Goal: Task Accomplishment & Management: Manage account settings

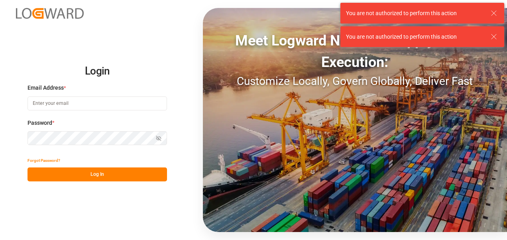
click at [120, 101] on input at bounding box center [98, 103] width 140 height 14
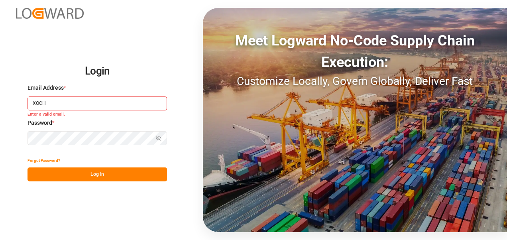
click at [130, 209] on div "Login Email Address * XOCH Enter a valid email. Password * Show password Passwo…" at bounding box center [253, 120] width 507 height 240
click at [72, 107] on input "XOCH" at bounding box center [98, 103] width 140 height 14
type input "X"
paste input "[EMAIL_ADDRESS][PERSON_NAME][DOMAIN_NAME]"
type input "[PERSON_NAME][EMAIL_ADDRESS][PERSON_NAME][DOMAIN_NAME]"
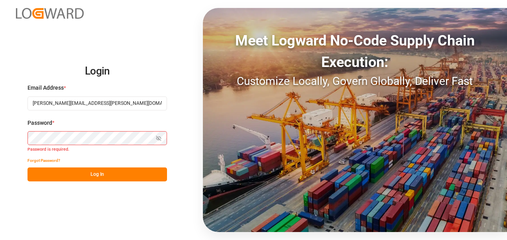
click at [103, 203] on div "Login Email Address * [PERSON_NAME][EMAIL_ADDRESS][PERSON_NAME][DOMAIN_NAME] Pa…" at bounding box center [253, 120] width 507 height 240
click at [107, 171] on button "Log In" at bounding box center [98, 174] width 140 height 14
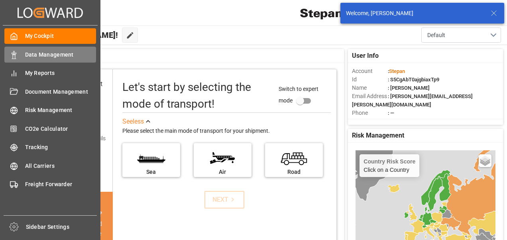
click at [34, 56] on span "Data Management" at bounding box center [60, 55] width 71 height 8
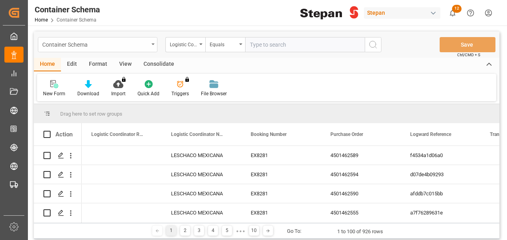
click at [100, 43] on div "Container Schema" at bounding box center [95, 44] width 106 height 10
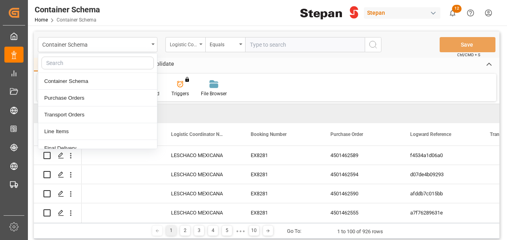
click at [185, 43] on div "Logistic Coordinator Reference Number" at bounding box center [183, 43] width 27 height 9
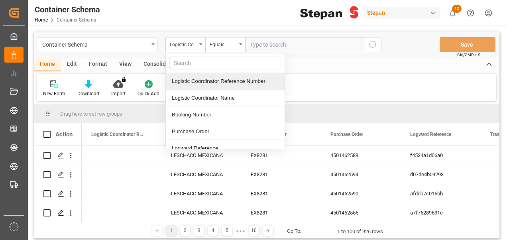
click at [201, 84] on div "Logistic Coordinator Reference Number" at bounding box center [225, 81] width 119 height 17
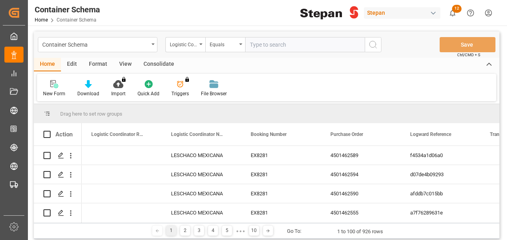
click at [274, 42] on input "text" at bounding box center [305, 44] width 120 height 15
paste input "250906900455"
type input "250906900455"
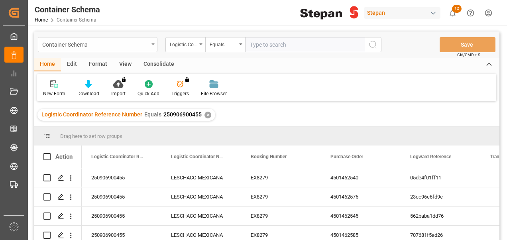
click at [141, 43] on div "Container Schema" at bounding box center [95, 44] width 106 height 10
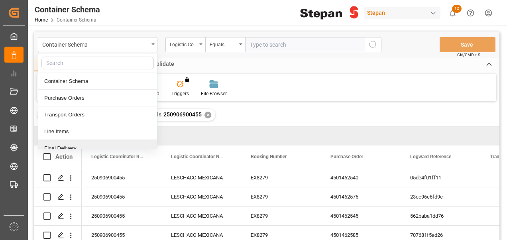
click at [87, 148] on div "Final Delivery" at bounding box center [97, 148] width 119 height 17
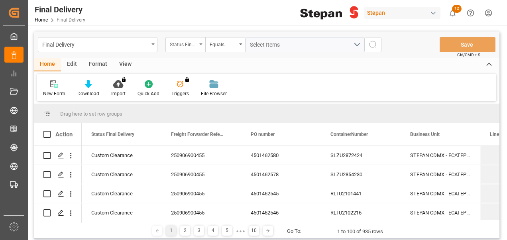
click at [196, 47] on div "Status Final Delivery" at bounding box center [183, 43] width 27 height 9
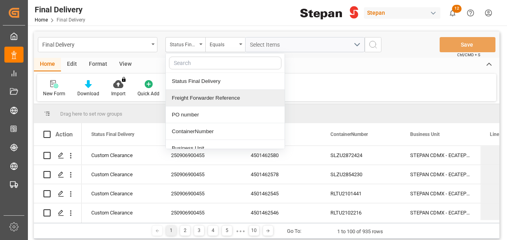
click at [198, 95] on div "Freight Forwarder Reference" at bounding box center [225, 98] width 119 height 17
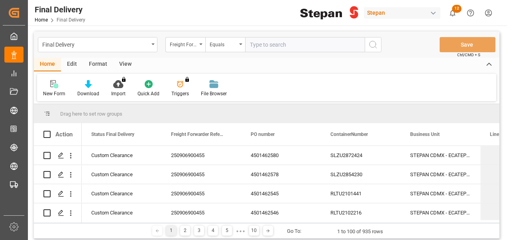
click at [286, 42] on input "text" at bounding box center [305, 44] width 120 height 15
type input "250906900455"
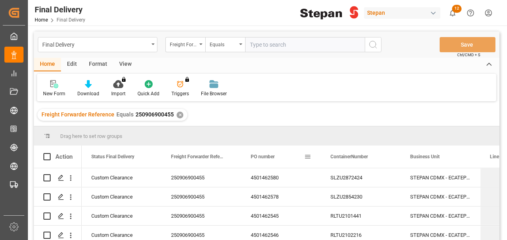
click at [268, 154] on span "PO number" at bounding box center [263, 157] width 24 height 6
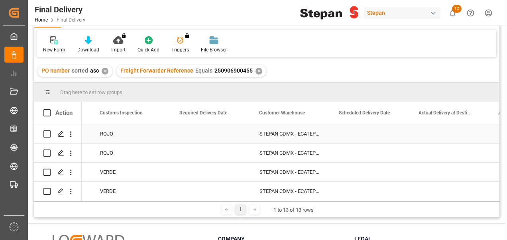
click at [305, 133] on div "STEPAN CDMX - ECATEPEC" at bounding box center [290, 133] width 80 height 19
click at [295, 131] on div "STEPAN CDMX - ECATEPEC" at bounding box center [290, 133] width 80 height 19
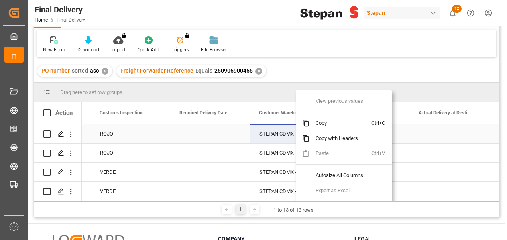
click at [282, 134] on div "STEPAN CDMX - ECATEPEC" at bounding box center [290, 133] width 80 height 19
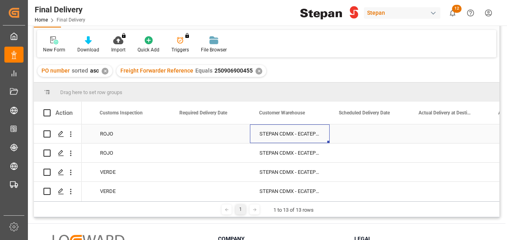
click at [282, 134] on div "STEPAN CDMX - ECATEPEC" at bounding box center [290, 133] width 80 height 19
click at [297, 136] on div "STEPAN CDMX - ECATEPEC" at bounding box center [290, 133] width 80 height 19
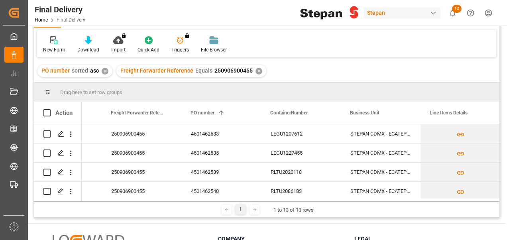
click at [333, 70] on div "PO number sorted asc ✕ Freight Forwarder Reference Equals 250906900455 ✕" at bounding box center [267, 71] width 466 height 22
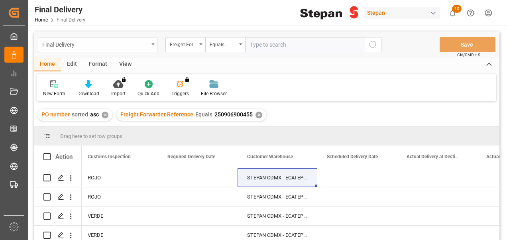
click at [104, 45] on div "Final Delivery" at bounding box center [95, 44] width 106 height 10
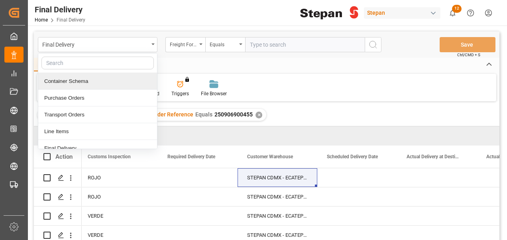
click at [75, 77] on div "Container Schema" at bounding box center [97, 81] width 119 height 17
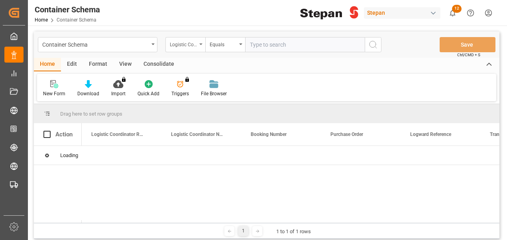
click at [192, 46] on div "Logistic Coordinator Reference Number" at bounding box center [183, 43] width 27 height 9
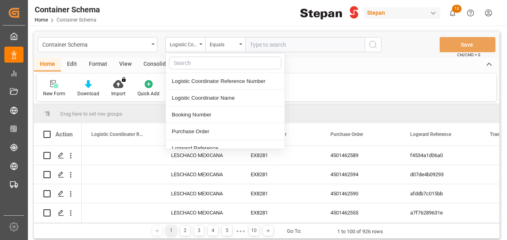
click at [270, 41] on input "text" at bounding box center [305, 44] width 120 height 15
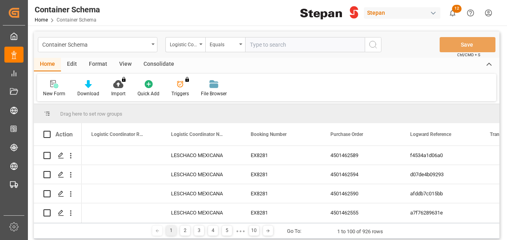
paste input "250906900455"
type input "250906900455"
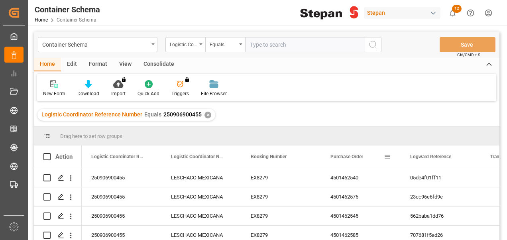
click at [342, 156] on span "Purchase Order" at bounding box center [347, 157] width 33 height 6
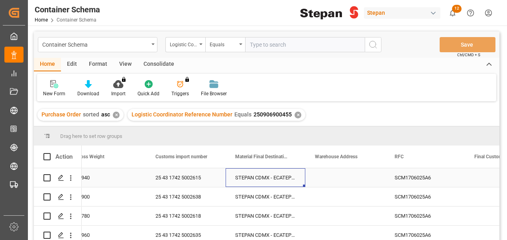
click at [275, 176] on div "STEPAN CDMX - ECATEPEC" at bounding box center [266, 177] width 80 height 19
click at [267, 177] on div "STEPAN CDMX - ECATEPEC" at bounding box center [266, 177] width 80 height 19
click at [264, 181] on input "STEPAN CDMX - ECATEPEC" at bounding box center [265, 182] width 67 height 15
click at [294, 182] on icon "open menu" at bounding box center [291, 183] width 10 height 10
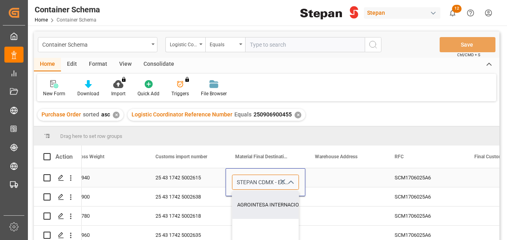
click at [271, 183] on input "STEPAN CDMX - ECATEPEC" at bounding box center [265, 182] width 67 height 15
click at [60, 179] on icon "Press SPACE to select this row." at bounding box center [61, 178] width 6 height 6
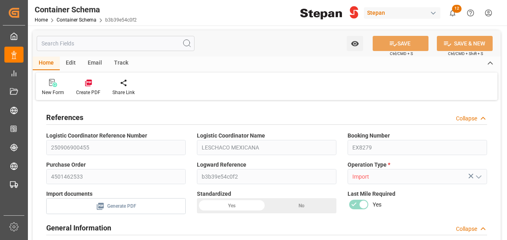
type input "14"
type input "55"
type input "-495"
type input "-9"
type input "1"
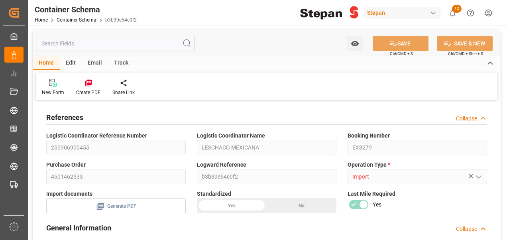
type input "1"
type input "19940"
type input "12"
type input "Cosco"
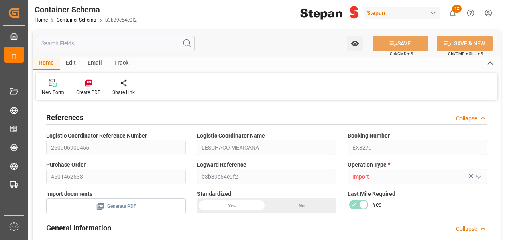
type input "COSCO Shipping Co. Ltd."
type input "NLRTM"
type input "MXVER"
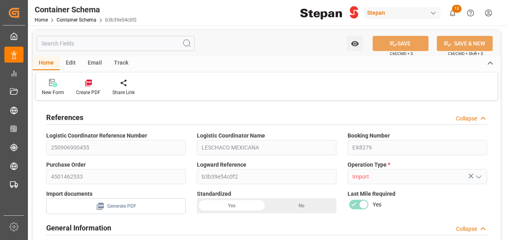
type input "9350018"
type input "[DATE] 00:00"
type input "[DATE]"
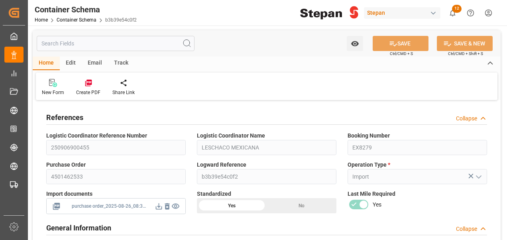
type input "[DATE]"
type input "[DATE] 00:00"
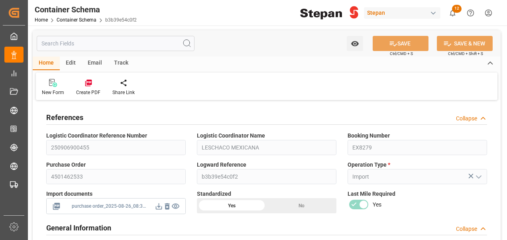
type input "[DATE] 00:00"
type input "[DATE]"
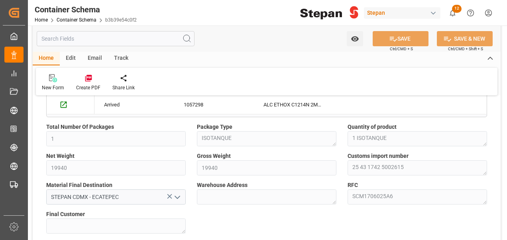
click at [178, 196] on polyline "open menu" at bounding box center [177, 197] width 5 height 2
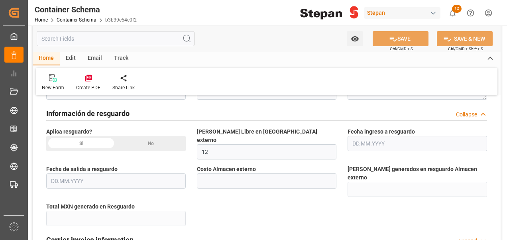
click at [156, 140] on div "No" at bounding box center [151, 143] width 70 height 15
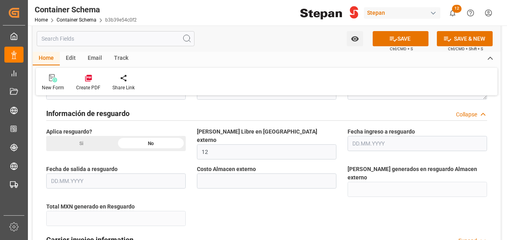
click at [90, 140] on div "Si" at bounding box center [81, 143] width 70 height 15
click at [377, 140] on input "text" at bounding box center [418, 143] width 140 height 15
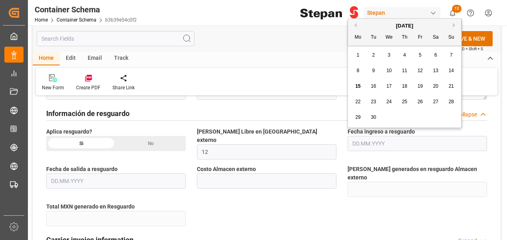
click at [434, 71] on span "13" at bounding box center [435, 71] width 5 height 6
type input "[DATE]"
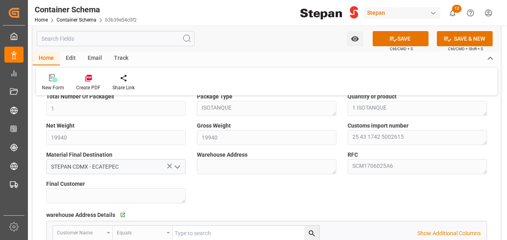
scroll to position [524, 0]
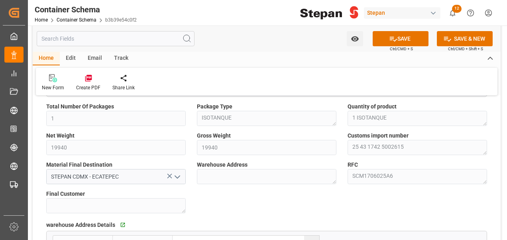
click at [178, 175] on icon "open menu" at bounding box center [178, 177] width 10 height 10
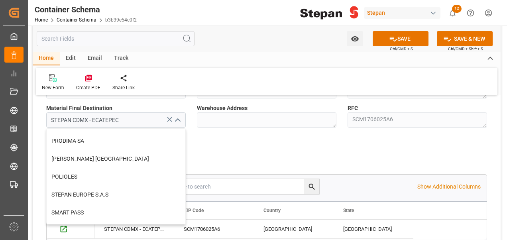
scroll to position [0, 0]
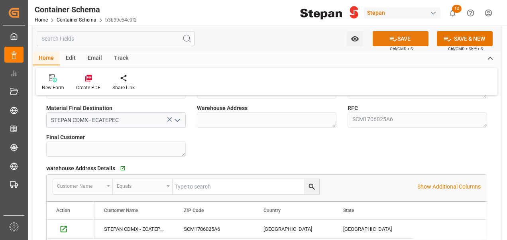
click at [399, 35] on button "SAVE" at bounding box center [401, 38] width 56 height 15
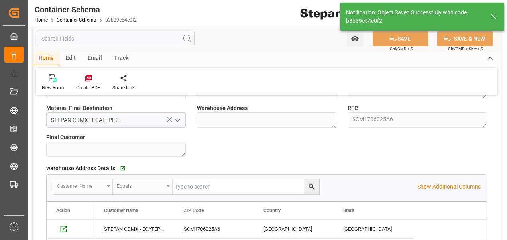
type input "-10"
type input "[DATE]"
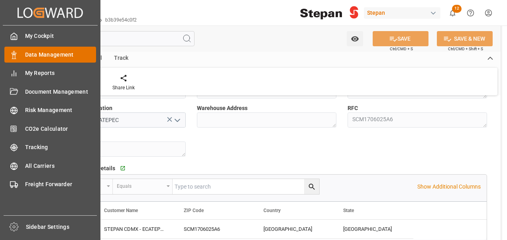
click at [64, 53] on span "Data Management" at bounding box center [60, 55] width 71 height 8
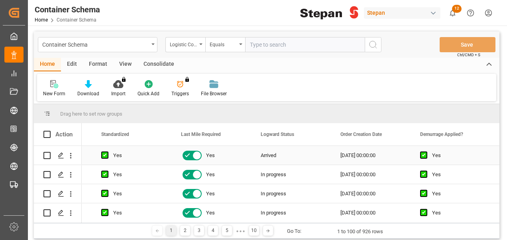
scroll to position [0, 644]
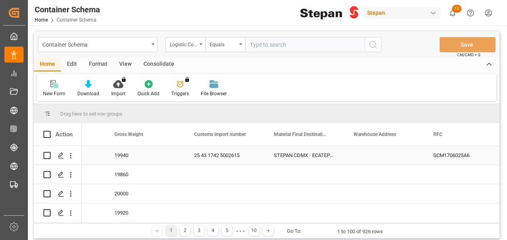
click at [309, 155] on div "STEPAN CDMX - ECATEPEC" at bounding box center [304, 155] width 80 height 19
click at [333, 154] on div "STEPAN CDMX - ECATEPEC" at bounding box center [304, 155] width 80 height 19
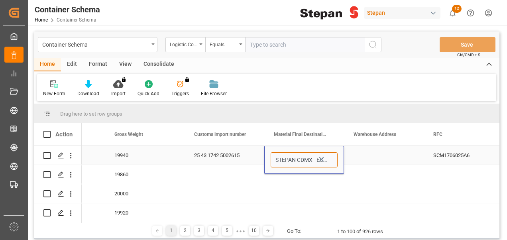
click at [330, 159] on input "STEPAN CDMX - ECATEPEC" at bounding box center [304, 159] width 67 height 15
click at [330, 160] on icon "open menu" at bounding box center [330, 160] width 10 height 10
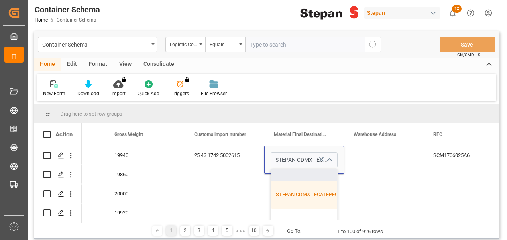
click at [394, 112] on div "Drag here to set row groups" at bounding box center [267, 113] width 466 height 19
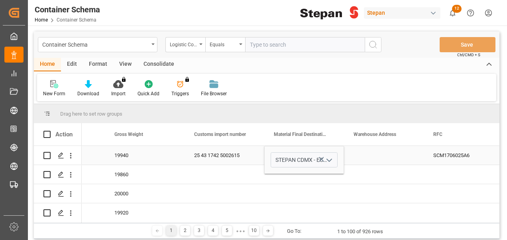
click at [381, 153] on div "Press SPACE to select this row." at bounding box center [384, 155] width 80 height 19
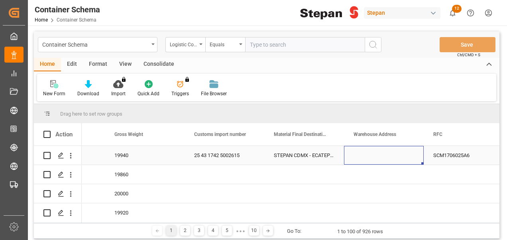
click at [406, 156] on div "Press SPACE to select this row." at bounding box center [384, 155] width 80 height 19
click at [411, 157] on div "Press SPACE to select this row." at bounding box center [384, 155] width 80 height 19
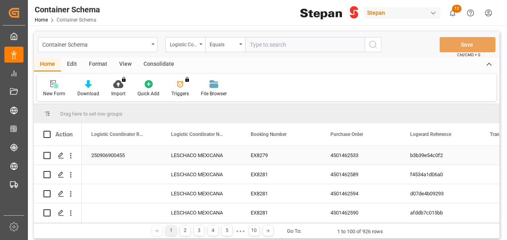
click at [117, 153] on div "250906900455" at bounding box center [122, 155] width 80 height 19
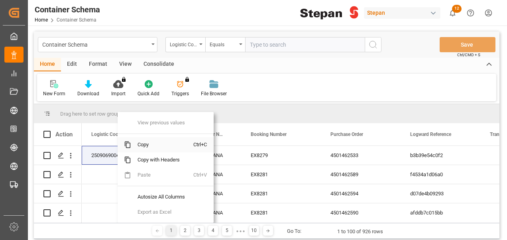
click at [145, 145] on span "Copy" at bounding box center [162, 144] width 62 height 15
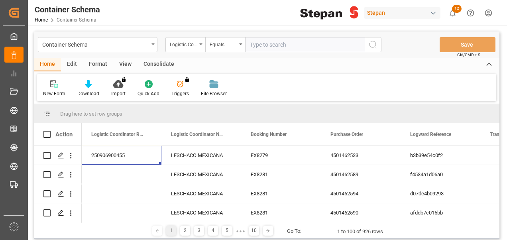
click at [271, 39] on input "text" at bounding box center [305, 44] width 120 height 15
paste input "250906900455"
type input "250906900455"
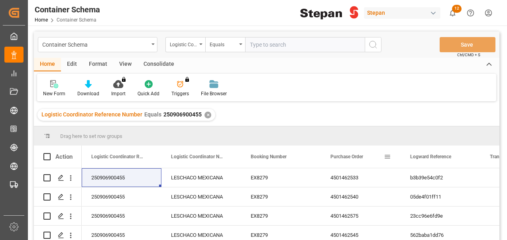
click at [343, 155] on span "Purchase Order" at bounding box center [347, 157] width 33 height 6
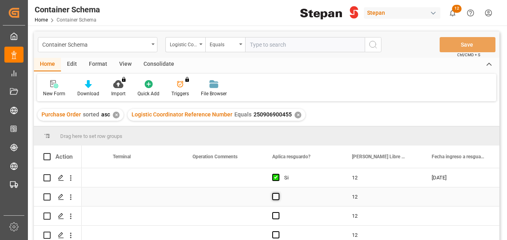
click at [275, 199] on span "Press SPACE to select this row." at bounding box center [275, 196] width 7 height 7
click at [278, 193] on input "Press SPACE to select this row." at bounding box center [278, 193] width 0 height 0
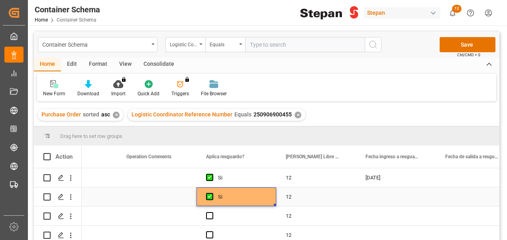
click at [398, 200] on div "Press SPACE to select this row." at bounding box center [396, 196] width 80 height 19
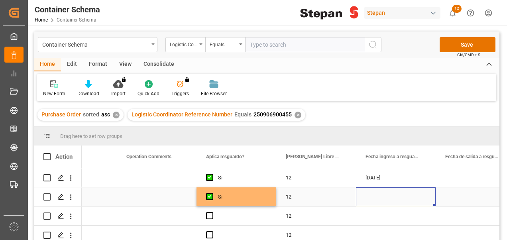
click at [394, 193] on div "Press SPACE to select this row." at bounding box center [396, 196] width 80 height 19
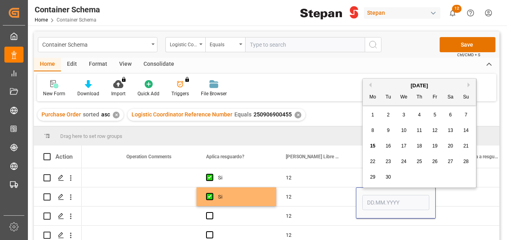
click at [451, 131] on span "13" at bounding box center [450, 131] width 5 height 6
type input "[DATE]"
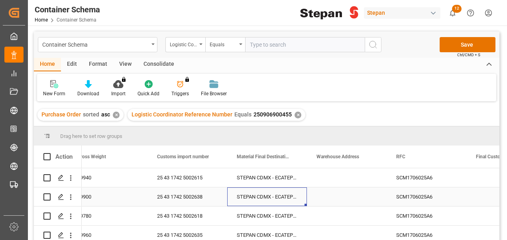
click at [268, 194] on div "STEPAN CDMX - ECATEPEC" at bounding box center [267, 196] width 80 height 19
click at [284, 193] on div "STEPAN CDMX - ECATEPEC" at bounding box center [267, 196] width 80 height 19
click at [296, 201] on input "STEPAN CDMX - ECATEPEC" at bounding box center [267, 201] width 67 height 15
click at [291, 203] on input "STEPAN CDMX - ECATEPEC" at bounding box center [267, 201] width 67 height 15
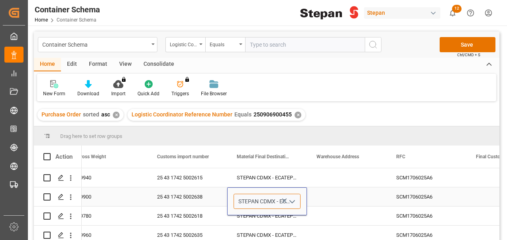
click at [254, 202] on input "STEPAN CDMX - ECATEPEC" at bounding box center [267, 201] width 67 height 15
click at [292, 201] on icon "open menu" at bounding box center [292, 202] width 10 height 10
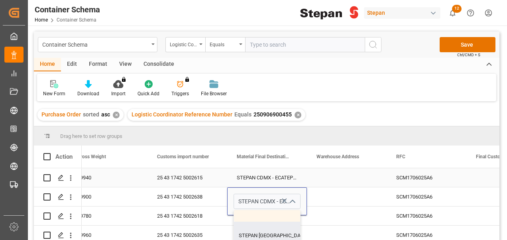
click at [364, 181] on div "Press SPACE to select this row." at bounding box center [347, 177] width 80 height 19
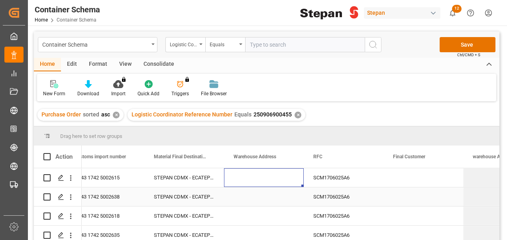
click at [260, 201] on div "Press SPACE to select this row." at bounding box center [264, 196] width 80 height 19
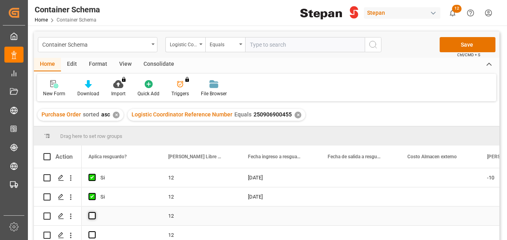
click at [93, 214] on span "Press SPACE to select this row." at bounding box center [92, 215] width 7 height 7
click at [94, 212] on input "Press SPACE to select this row." at bounding box center [94, 212] width 0 height 0
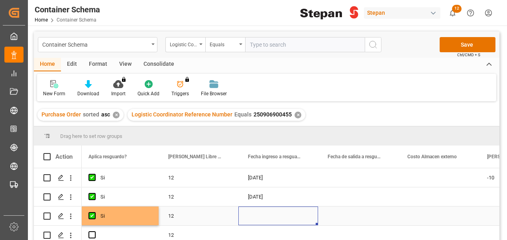
click at [256, 217] on div "Press SPACE to select this row." at bounding box center [278, 216] width 80 height 19
click at [279, 217] on div "Press SPACE to select this row." at bounding box center [278, 216] width 80 height 19
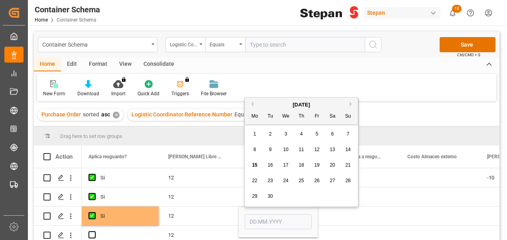
click at [336, 150] on div "13" at bounding box center [333, 150] width 10 height 10
type input "[DATE]"
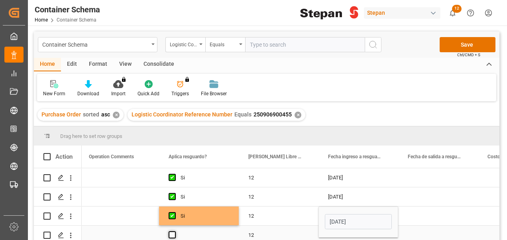
click at [169, 232] on span "Press SPACE to select this row." at bounding box center [172, 234] width 7 height 7
click at [175, 231] on input "Press SPACE to select this row." at bounding box center [175, 231] width 0 height 0
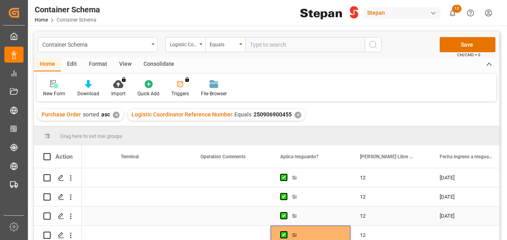
click at [449, 230] on div "Press SPACE to select this row." at bounding box center [470, 235] width 80 height 19
click at [460, 230] on div "Press SPACE to select this row." at bounding box center [470, 235] width 80 height 19
click at [452, 233] on div "Press SPACE to select this row." at bounding box center [470, 235] width 80 height 19
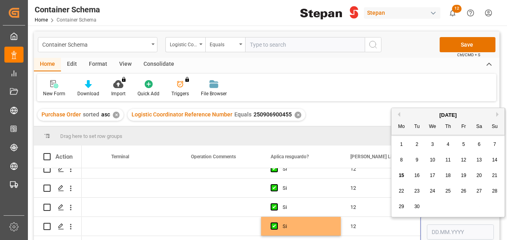
click at [479, 160] on span "13" at bounding box center [478, 160] width 5 height 6
type input "[DATE]"
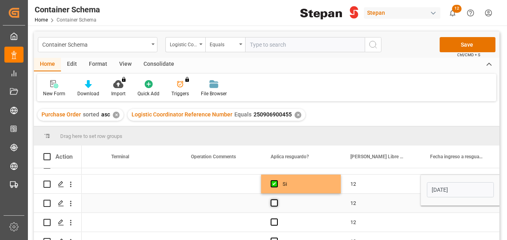
click at [277, 202] on span "Press SPACE to select this row." at bounding box center [274, 202] width 7 height 7
click at [277, 199] on input "Press SPACE to select this row." at bounding box center [277, 199] width 0 height 0
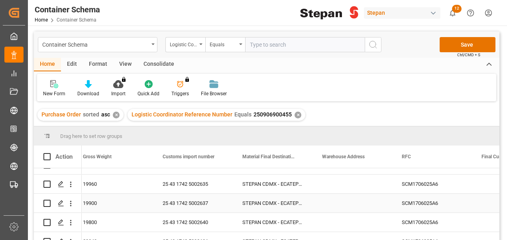
click at [377, 203] on div "Press SPACE to select this row." at bounding box center [353, 203] width 80 height 19
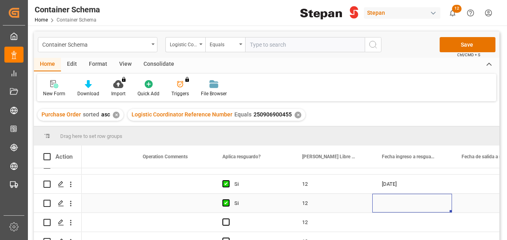
click at [401, 205] on div "Press SPACE to select this row." at bounding box center [412, 203] width 80 height 19
click at [394, 199] on div "Press SPACE to select this row." at bounding box center [412, 203] width 80 height 19
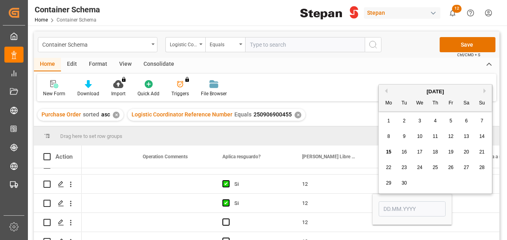
click at [389, 152] on span "15" at bounding box center [388, 152] width 5 height 6
type input "[DATE]"
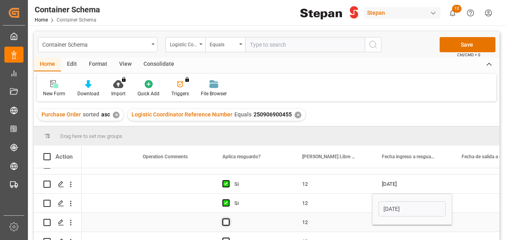
click at [223, 218] on span "Press SPACE to select this row." at bounding box center [225, 221] width 7 height 7
click at [228, 218] on input "Press SPACE to select this row." at bounding box center [228, 218] width 0 height 0
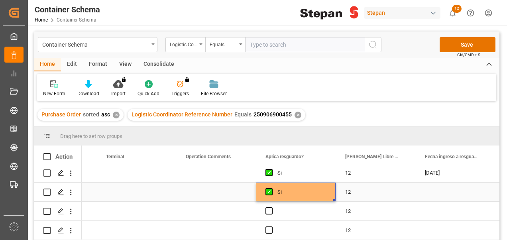
click at [432, 193] on div "Press SPACE to select this row." at bounding box center [455, 192] width 80 height 19
click at [443, 192] on div "Press SPACE to select this row." at bounding box center [455, 192] width 80 height 19
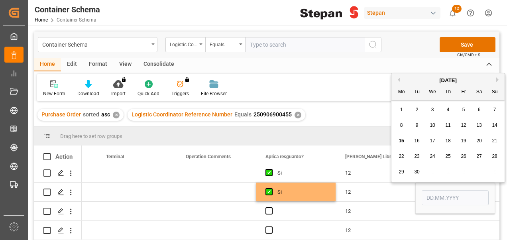
click at [402, 142] on span "15" at bounding box center [401, 141] width 5 height 6
type input "[DATE]"
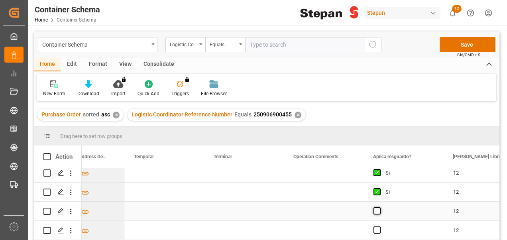
click at [374, 210] on span "Press SPACE to select this row." at bounding box center [377, 210] width 7 height 7
click at [380, 207] on input "Press SPACE to select this row." at bounding box center [380, 207] width 0 height 0
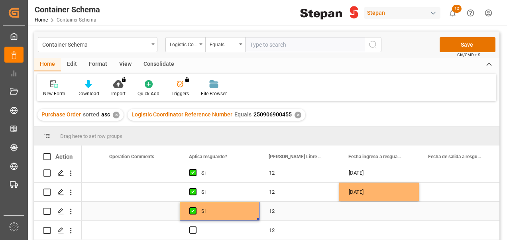
click at [362, 208] on div "Press SPACE to select this row." at bounding box center [379, 211] width 80 height 19
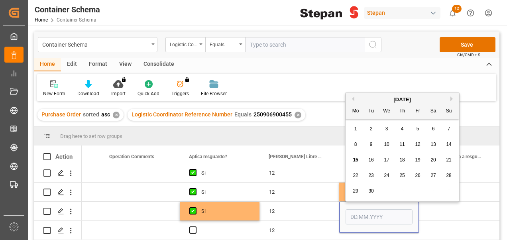
click at [355, 160] on span "15" at bounding box center [355, 160] width 5 height 6
type input "[DATE]"
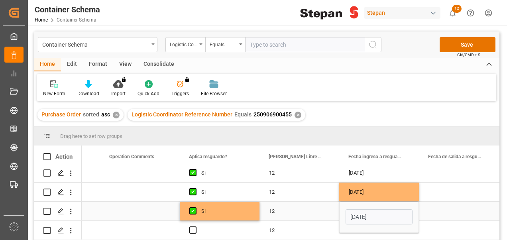
click at [315, 208] on div "12" at bounding box center [300, 211] width 80 height 19
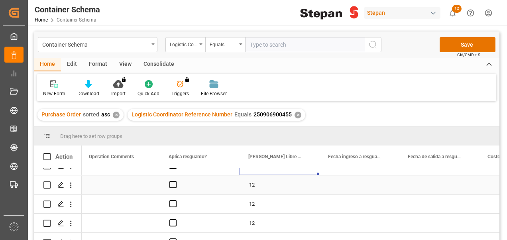
scroll to position [0, 4308]
click at [171, 184] on span "Press SPACE to select this row." at bounding box center [172, 184] width 7 height 7
click at [175, 181] on input "Press SPACE to select this row." at bounding box center [175, 181] width 0 height 0
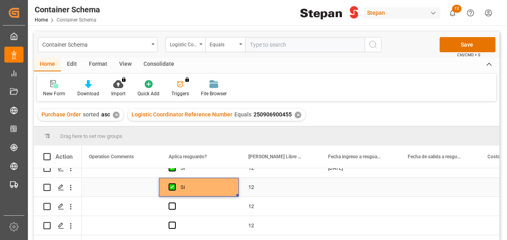
scroll to position [127, 0]
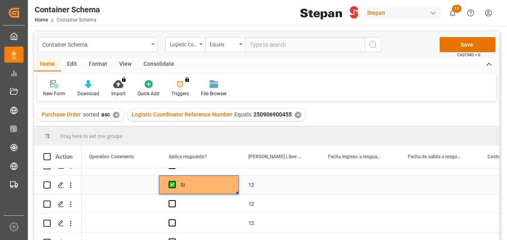
click at [352, 184] on div "Press SPACE to select this row." at bounding box center [359, 184] width 80 height 19
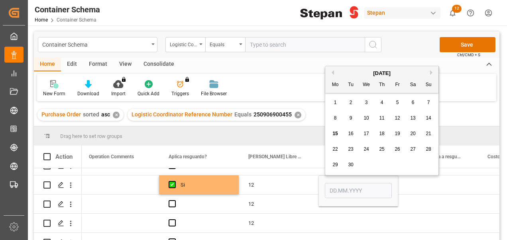
click at [352, 133] on span "16" at bounding box center [350, 134] width 5 height 6
click at [347, 191] on input "[DATE]" at bounding box center [358, 190] width 67 height 15
click at [336, 129] on div "15" at bounding box center [336, 134] width 10 height 10
type input "[DATE]"
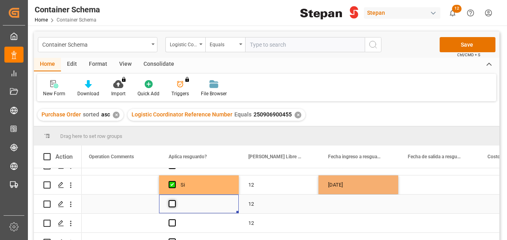
click at [174, 205] on span "Press SPACE to select this row." at bounding box center [172, 203] width 7 height 7
click at [175, 200] on input "Press SPACE to select this row." at bounding box center [175, 200] width 0 height 0
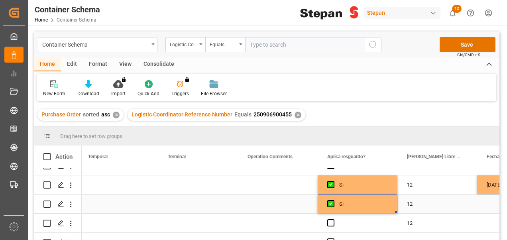
scroll to position [0, 4134]
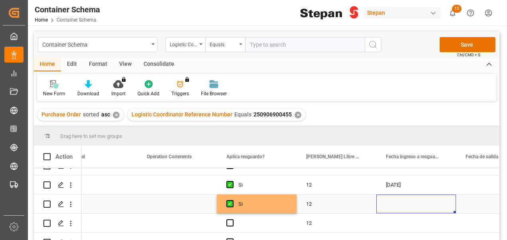
click at [419, 207] on div "Press SPACE to select this row." at bounding box center [416, 204] width 80 height 19
click at [390, 201] on div "Press SPACE to select this row." at bounding box center [416, 204] width 80 height 19
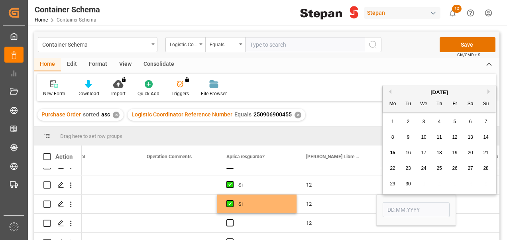
click at [392, 153] on span "15" at bounding box center [392, 153] width 5 height 6
type input "[DATE]"
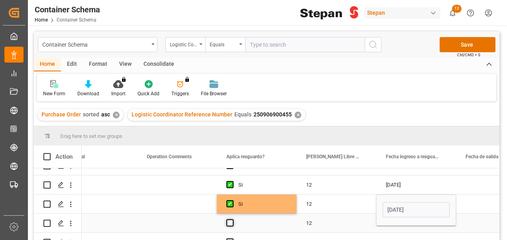
click at [232, 222] on span "Press SPACE to select this row." at bounding box center [229, 222] width 7 height 7
click at [232, 219] on input "Press SPACE to select this row." at bounding box center [232, 219] width 0 height 0
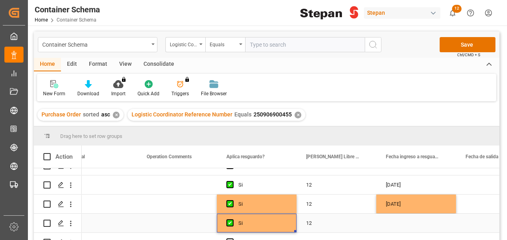
click at [400, 220] on div "Press SPACE to select this row." at bounding box center [416, 223] width 80 height 19
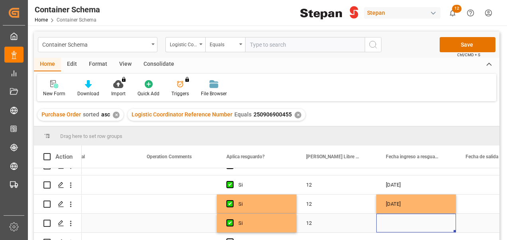
click at [391, 219] on div "Press SPACE to select this row." at bounding box center [416, 223] width 80 height 19
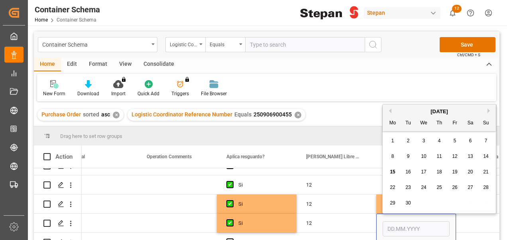
click at [392, 173] on span "15" at bounding box center [392, 172] width 5 height 6
type input "[DATE]"
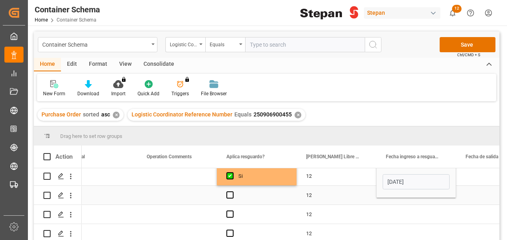
click at [251, 198] on div "Press SPACE to select this row." at bounding box center [257, 195] width 80 height 19
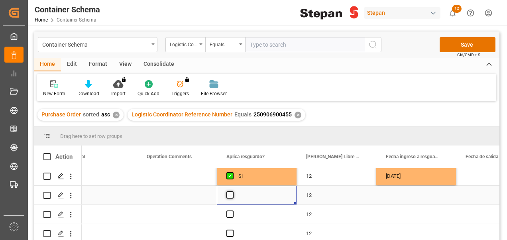
click at [230, 192] on span "Press SPACE to select this row." at bounding box center [229, 194] width 7 height 7
click at [232, 191] on input "Press SPACE to select this row." at bounding box center [232, 191] width 0 height 0
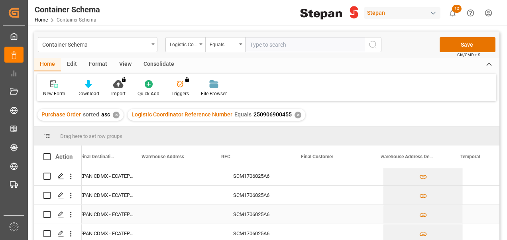
scroll to position [0, 3860]
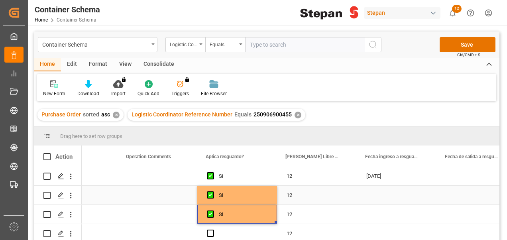
scroll to position [0, 4271]
click at [378, 197] on div "Press SPACE to select this row." at bounding box center [396, 195] width 80 height 19
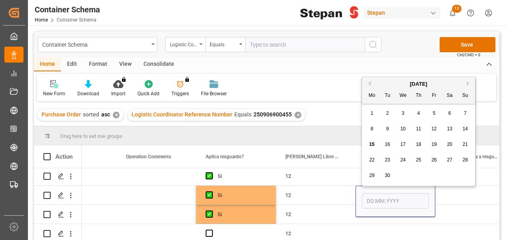
click at [372, 144] on span "15" at bounding box center [371, 145] width 5 height 6
type input "[DATE]"
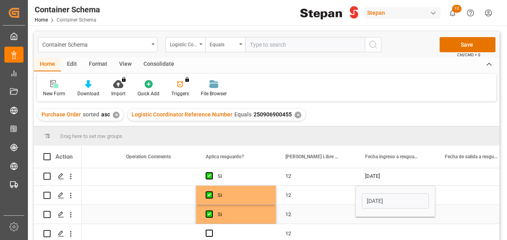
click at [378, 218] on div "Press SPACE to select this row." at bounding box center [396, 214] width 80 height 19
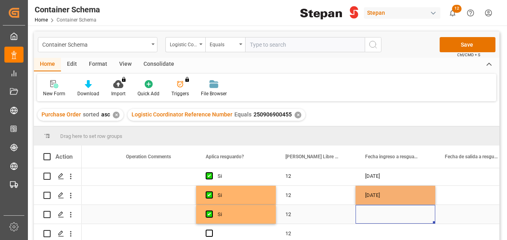
click at [378, 218] on div "Press SPACE to select this row." at bounding box center [396, 214] width 80 height 19
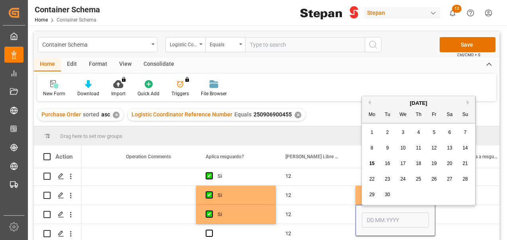
click at [372, 165] on span "15" at bounding box center [371, 164] width 5 height 6
type input "[DATE]"
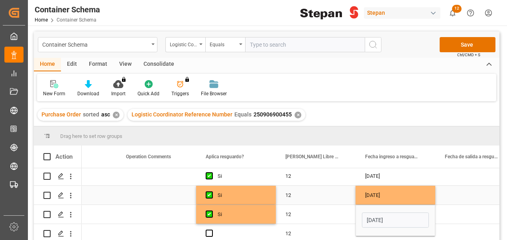
scroll to position [177, 0]
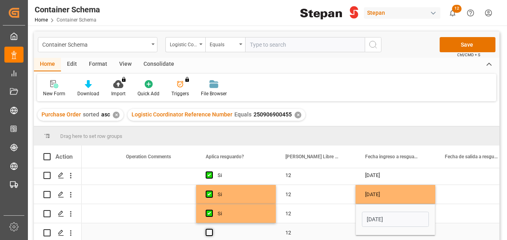
click at [209, 229] on span "Press SPACE to select this row." at bounding box center [209, 232] width 7 height 7
click at [212, 229] on input "Press SPACE to select this row." at bounding box center [212, 229] width 0 height 0
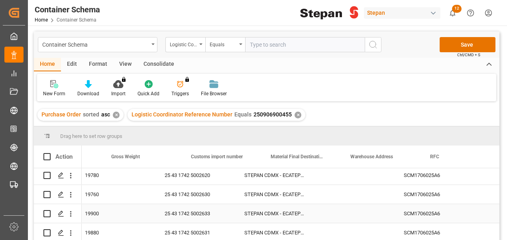
scroll to position [0, 3426]
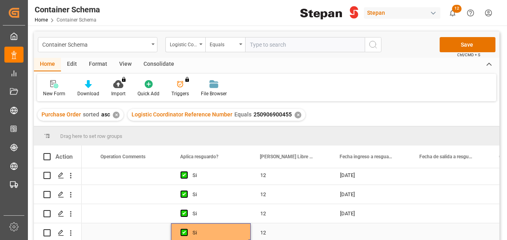
click at [344, 227] on div "Press SPACE to select this row." at bounding box center [371, 232] width 80 height 19
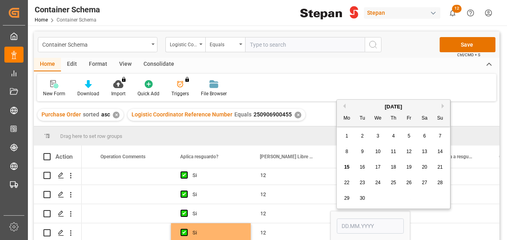
click at [344, 167] on span "15" at bounding box center [346, 167] width 5 height 6
type input "[DATE]"
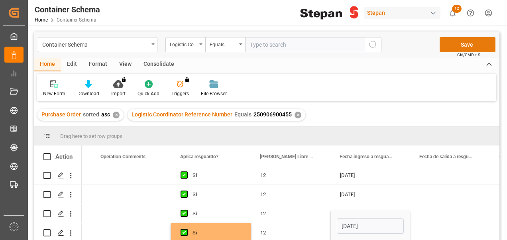
click at [469, 47] on button "Save" at bounding box center [468, 44] width 56 height 15
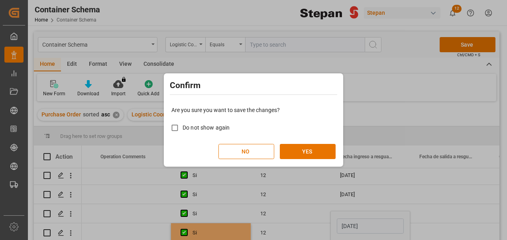
click at [222, 121] on label "Do not show again" at bounding box center [198, 128] width 63 height 16
click at [183, 121] on input "Do not show again" at bounding box center [175, 128] width 16 height 16
checkbox input "true"
click at [306, 144] on div "Are you sure you want to save the changes? Do not show again NO YES" at bounding box center [253, 132] width 175 height 64
click at [314, 149] on button "YES" at bounding box center [308, 151] width 56 height 15
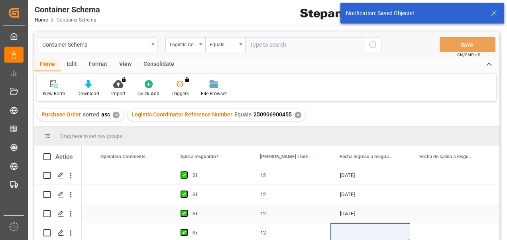
click at [422, 217] on div "Press SPACE to select this row." at bounding box center [450, 213] width 80 height 19
click at [356, 228] on div "Press SPACE to select this row." at bounding box center [371, 232] width 80 height 19
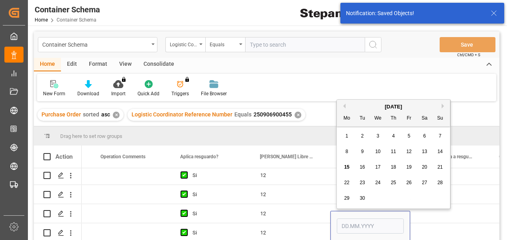
click at [347, 165] on span "15" at bounding box center [346, 167] width 5 height 6
type input "[DATE]"
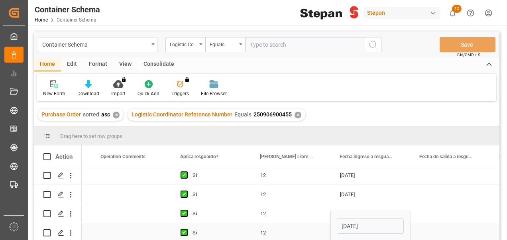
click at [431, 232] on div "Press SPACE to select this row." at bounding box center [450, 232] width 80 height 19
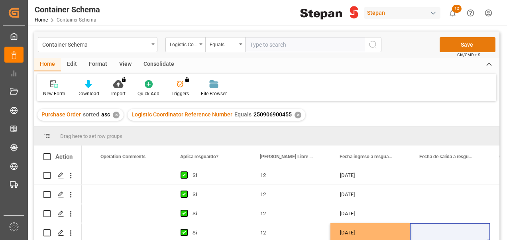
click at [459, 46] on button "Save" at bounding box center [468, 44] width 56 height 15
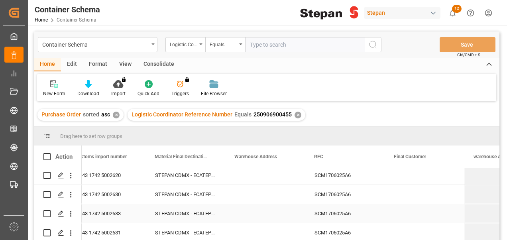
click at [181, 207] on div "STEPAN CDMX - ECATEPEC" at bounding box center [186, 213] width 80 height 19
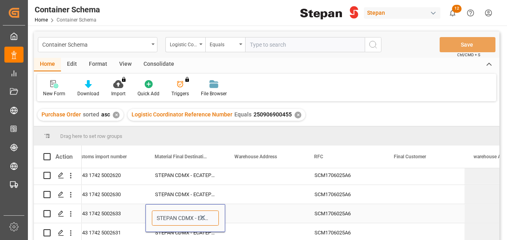
click at [213, 216] on input "STEPAN CDMX - ECATEPEC" at bounding box center [185, 218] width 67 height 15
click at [211, 215] on icon "open menu" at bounding box center [211, 219] width 10 height 10
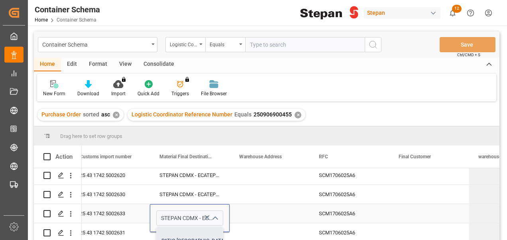
click at [175, 233] on div "PATIO VERACRUZ" at bounding box center [230, 241] width 146 height 28
type input "PATIO VERACRUZ"
click at [190, 193] on div "STEPAN CDMX - ECATEPEC" at bounding box center [190, 194] width 80 height 19
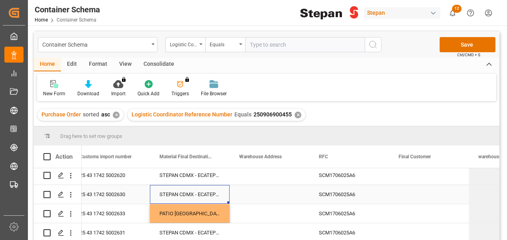
click at [222, 191] on div "STEPAN CDMX - ECATEPEC" at bounding box center [190, 194] width 80 height 19
click at [224, 191] on div "STEPAN CDMX - ECATEPEC" at bounding box center [190, 194] width 80 height 19
click at [188, 192] on div "STEPAN CDMX - ECATEPEC" at bounding box center [190, 194] width 80 height 19
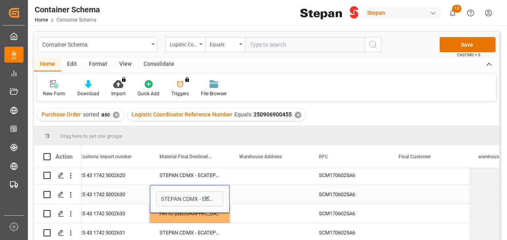
click at [224, 195] on div "STEPAN CDMX - ECATEPEC" at bounding box center [189, 198] width 79 height 15
click at [216, 197] on icon "open menu" at bounding box center [215, 200] width 10 height 10
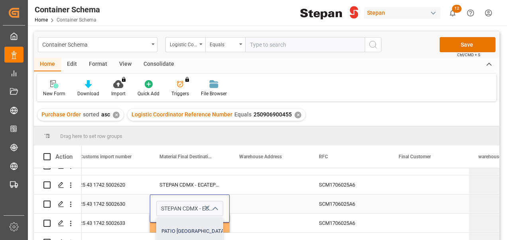
click at [176, 227] on div "PATIO VERACRUZ" at bounding box center [230, 231] width 146 height 28
type input "PATIO VERACRUZ"
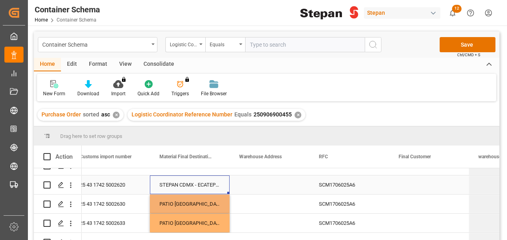
click at [183, 182] on div "STEPAN CDMX - ECATEPEC" at bounding box center [190, 184] width 80 height 19
click at [182, 183] on div "STEPAN CDMX - ECATEPEC" at bounding box center [190, 184] width 80 height 19
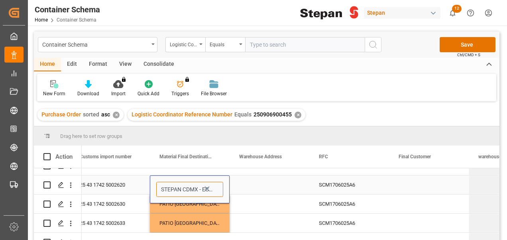
click at [218, 189] on input "STEPAN CDMX - ECATEPEC" at bounding box center [189, 189] width 67 height 15
click at [215, 189] on icon "open menu" at bounding box center [215, 190] width 10 height 10
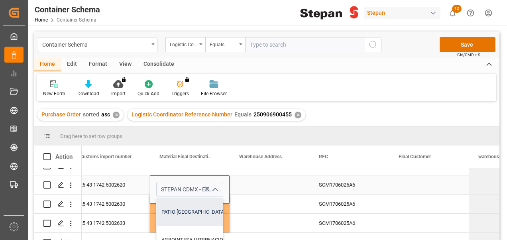
click at [167, 211] on div "PATIO VERACRUZ" at bounding box center [230, 212] width 146 height 28
type input "PATIO VERACRUZ"
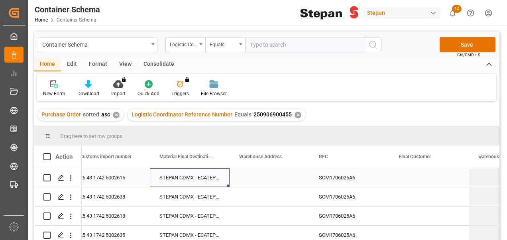
click at [190, 180] on div "STEPAN CDMX - ECATEPEC" at bounding box center [190, 177] width 80 height 19
click at [218, 183] on input "STEPAN CDMX - ECATEPEC" at bounding box center [189, 182] width 67 height 15
click at [215, 183] on icon "open menu" at bounding box center [215, 183] width 10 height 10
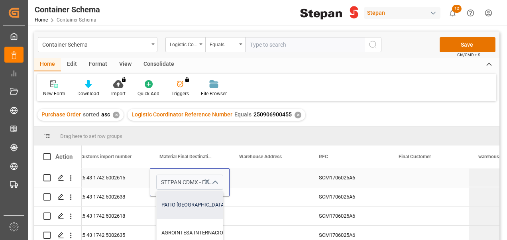
click at [187, 203] on div "PATIO VERACRUZ" at bounding box center [230, 205] width 146 height 28
type input "PATIO VERACRUZ"
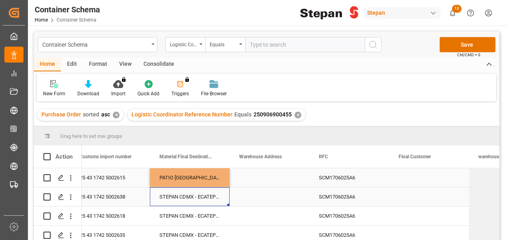
click at [206, 202] on div "STEPAN CDMX - ECATEPEC" at bounding box center [190, 196] width 80 height 19
click at [207, 195] on div "STEPAN CDMX - ECATEPEC" at bounding box center [190, 196] width 80 height 19
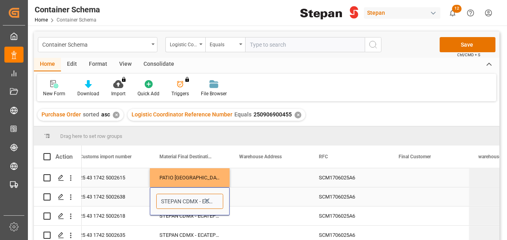
click at [215, 202] on input "STEPAN CDMX - ECATEPEC" at bounding box center [189, 201] width 67 height 15
click at [218, 201] on icon "open menu" at bounding box center [215, 202] width 10 height 10
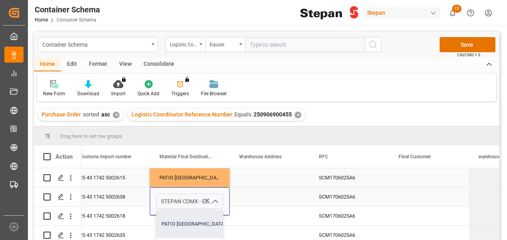
click at [175, 220] on div "PATIO VERACRUZ" at bounding box center [230, 224] width 146 height 28
type input "PATIO VERACRUZ"
click at [184, 217] on div "STEPAN CDMX - ECATEPEC" at bounding box center [190, 216] width 80 height 19
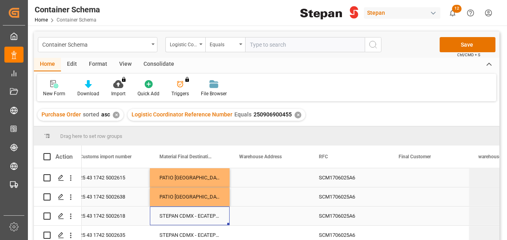
click at [172, 215] on div "STEPAN CDMX - ECATEPEC" at bounding box center [190, 216] width 80 height 19
click at [217, 221] on icon "open menu" at bounding box center [215, 221] width 10 height 10
click at [168, 234] on div "PATIO VERACRUZ" at bounding box center [230, 243] width 146 height 28
type input "PATIO VERACRUZ"
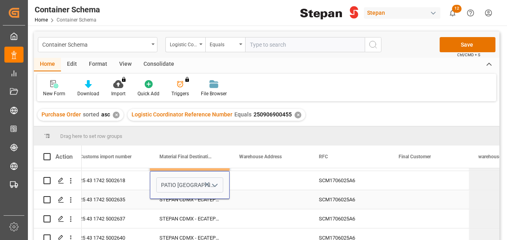
click at [204, 199] on div "STEPAN CDMX - ECATEPEC" at bounding box center [190, 199] width 80 height 19
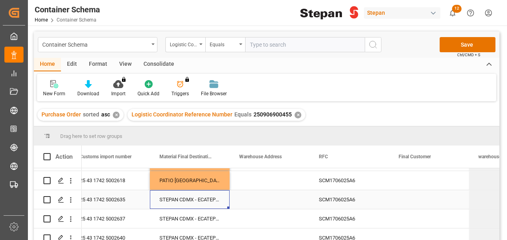
click at [193, 199] on div "STEPAN CDMX - ECATEPEC" at bounding box center [190, 199] width 80 height 19
click at [217, 204] on input "STEPAN CDMX - ECATEPEC" at bounding box center [189, 204] width 67 height 15
click at [220, 204] on input "STEPAN CDMX - ECATEPEC" at bounding box center [189, 204] width 67 height 15
click at [217, 203] on polyline "open menu" at bounding box center [215, 204] width 5 height 2
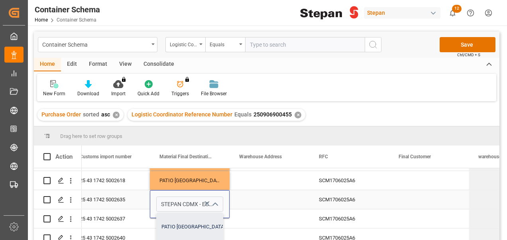
click at [163, 226] on div "PATIO VERACRUZ" at bounding box center [230, 227] width 146 height 28
type input "PATIO VERACRUZ"
click at [248, 219] on div "Press SPACE to select this row." at bounding box center [270, 218] width 80 height 19
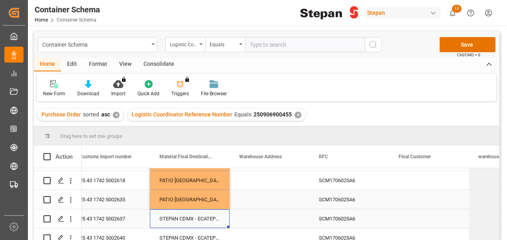
click at [183, 218] on div "STEPAN CDMX - ECATEPEC" at bounding box center [190, 218] width 80 height 19
click at [219, 224] on icon "open menu" at bounding box center [215, 224] width 10 height 10
type input "PATIO VERACRUZ"
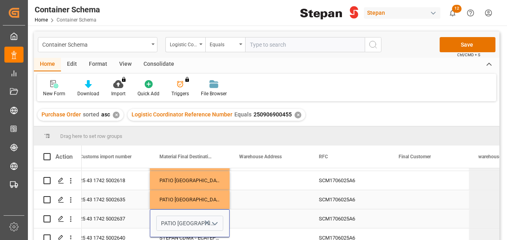
click at [253, 214] on div "Press SPACE to select this row." at bounding box center [270, 218] width 80 height 19
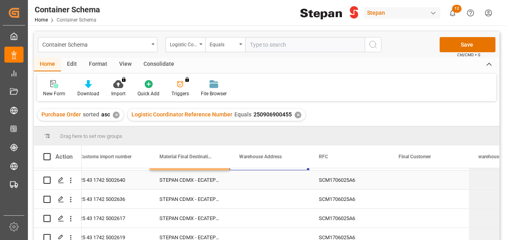
click at [197, 179] on div "STEPAN CDMX - ECATEPEC" at bounding box center [190, 180] width 80 height 19
click at [216, 185] on polyline "open menu" at bounding box center [215, 185] width 5 height 2
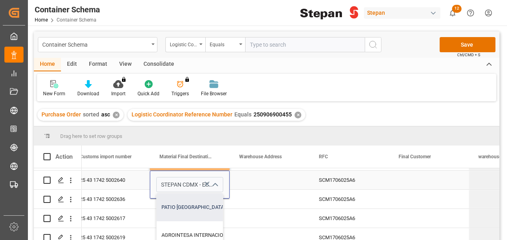
click at [165, 205] on div "PATIO VERACRUZ" at bounding box center [230, 207] width 146 height 28
type input "PATIO VERACRUZ"
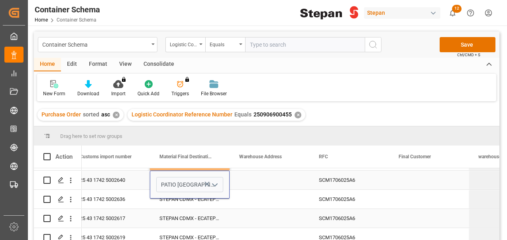
click at [186, 206] on div "STEPAN CDMX - ECATEPEC" at bounding box center [190, 199] width 80 height 19
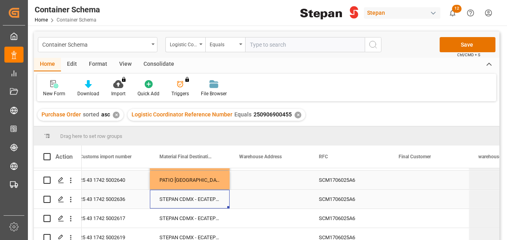
click at [159, 203] on div "STEPAN CDMX - ECATEPEC" at bounding box center [190, 199] width 80 height 19
click at [218, 204] on icon "open menu" at bounding box center [215, 204] width 10 height 10
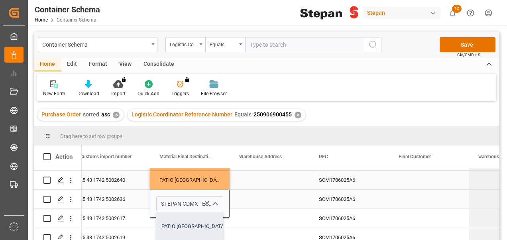
click at [170, 224] on div "PATIO VERACRUZ" at bounding box center [230, 227] width 146 height 28
type input "PATIO VERACRUZ"
click at [201, 222] on div "STEPAN CDMX - ECATEPEC" at bounding box center [190, 218] width 80 height 19
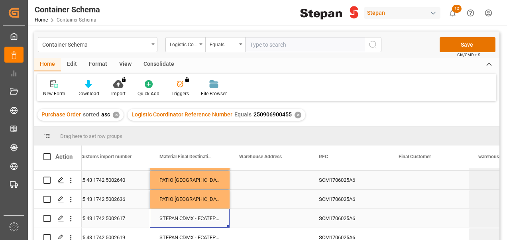
click at [189, 221] on div "STEPAN CDMX - ECATEPEC" at bounding box center [190, 218] width 80 height 19
click at [217, 223] on icon "open menu" at bounding box center [215, 223] width 10 height 10
type input "PATIO VERACRUZ"
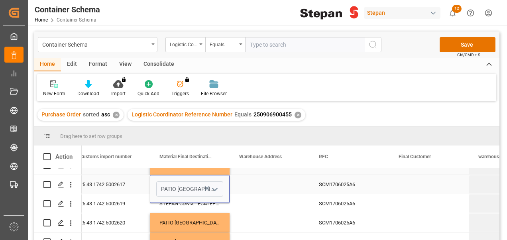
scroll to position [128, 0]
click at [219, 207] on div "STEPAN CDMX - ECATEPEC" at bounding box center [190, 203] width 80 height 19
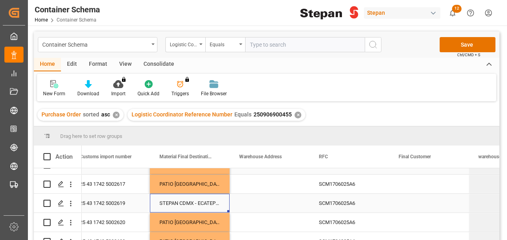
click at [184, 199] on div "STEPAN CDMX - ECATEPEC" at bounding box center [190, 203] width 80 height 19
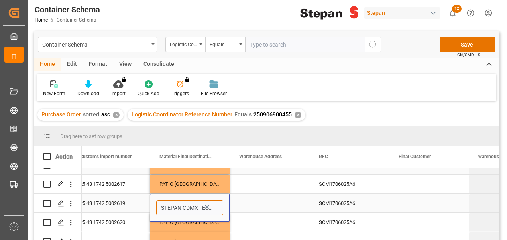
click at [216, 208] on input "STEPAN CDMX - ECATEPEC" at bounding box center [189, 207] width 67 height 15
click at [219, 206] on icon "open menu" at bounding box center [215, 208] width 10 height 10
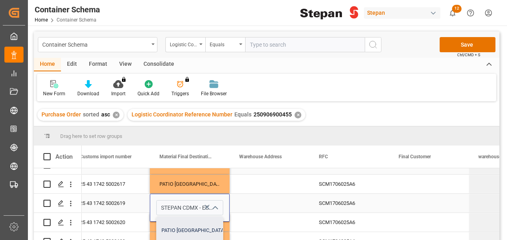
click at [171, 230] on div "PATIO VERACRUZ" at bounding box center [230, 230] width 146 height 28
type input "PATIO VERACRUZ"
click at [250, 205] on div "Press SPACE to select this row." at bounding box center [270, 203] width 80 height 19
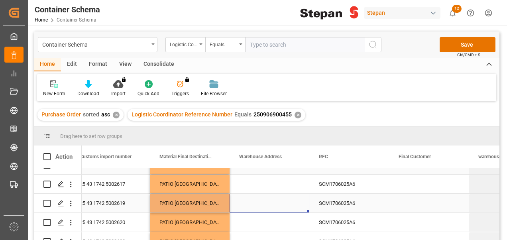
scroll to position [177, 0]
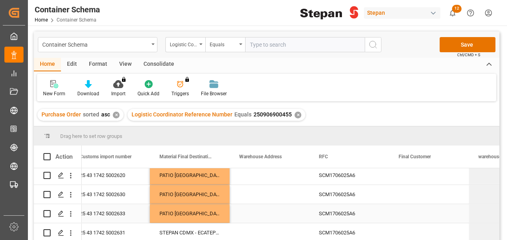
click at [183, 231] on div "STEPAN CDMX - ECATEPEC" at bounding box center [190, 232] width 80 height 19
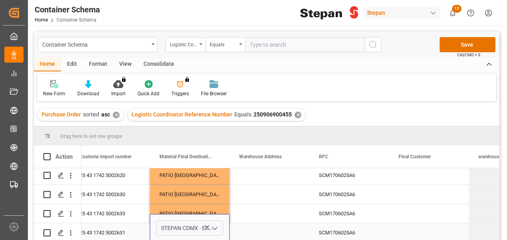
click at [215, 224] on icon "open menu" at bounding box center [215, 229] width 10 height 10
type input "PATIO VERACRUZ"
click at [242, 232] on div "Press SPACE to select this row." at bounding box center [270, 232] width 80 height 19
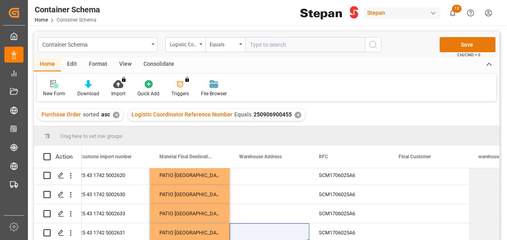
click at [455, 45] on button "Save" at bounding box center [468, 44] width 56 height 15
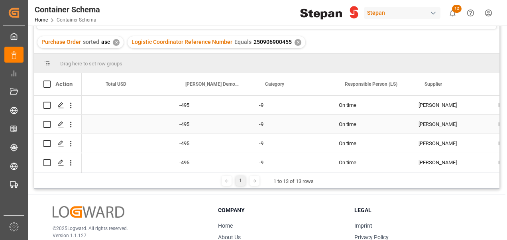
scroll to position [0, 1101]
